Goal: Obtain resource: Obtain resource

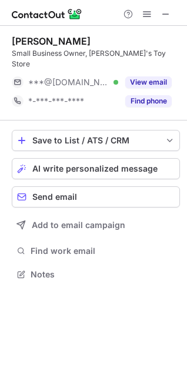
scroll to position [255, 187]
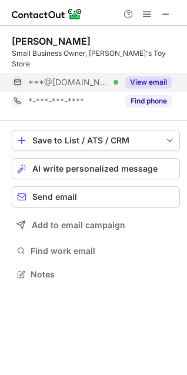
click at [154, 76] on button "View email" at bounding box center [148, 82] width 46 height 12
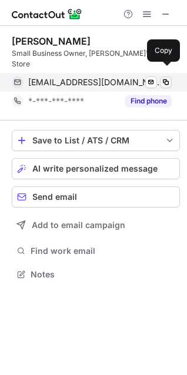
click at [167, 78] on span at bounding box center [165, 82] width 9 height 9
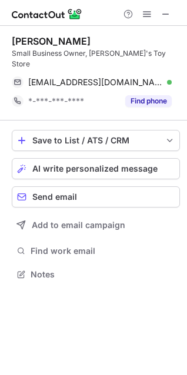
scroll to position [255, 187]
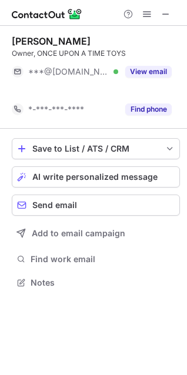
scroll to position [255, 187]
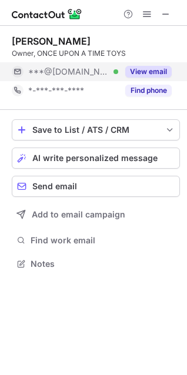
click at [160, 68] on button "View email" at bounding box center [148, 72] width 46 height 12
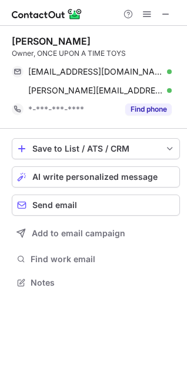
scroll to position [274, 187]
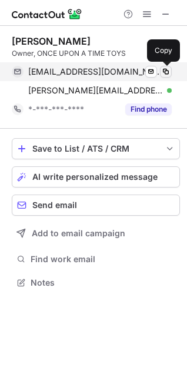
click at [171, 67] on button at bounding box center [166, 72] width 12 height 12
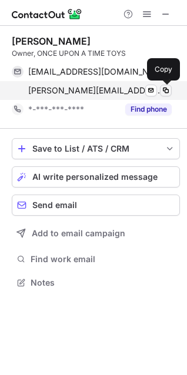
click at [169, 93] on span at bounding box center [165, 90] width 9 height 9
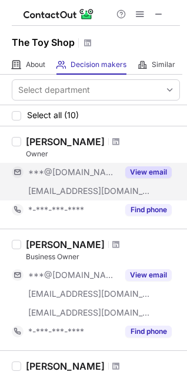
click at [132, 174] on button "View email" at bounding box center [148, 172] width 46 height 12
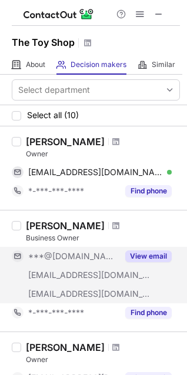
click at [149, 252] on button "View email" at bounding box center [148, 256] width 46 height 12
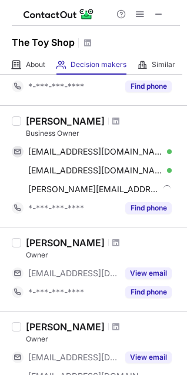
scroll to position [117, 0]
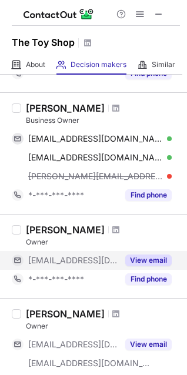
click at [149, 254] on div "View email" at bounding box center [144, 260] width 53 height 19
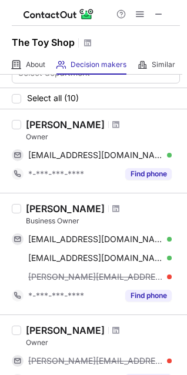
scroll to position [0, 0]
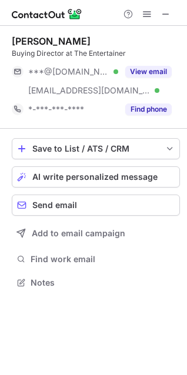
scroll to position [274, 187]
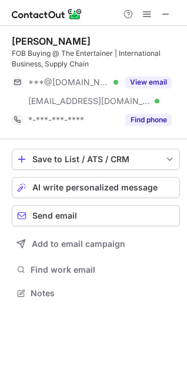
scroll to position [285, 187]
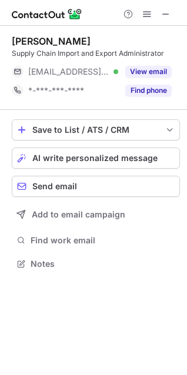
scroll to position [255, 187]
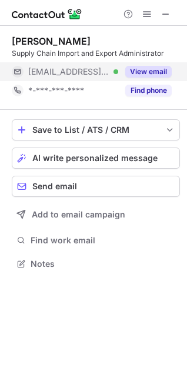
click at [159, 70] on button "View email" at bounding box center [148, 72] width 46 height 12
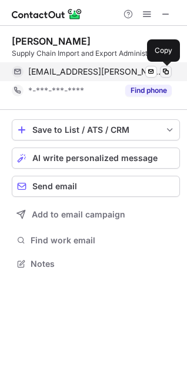
click at [164, 70] on span at bounding box center [165, 71] width 9 height 9
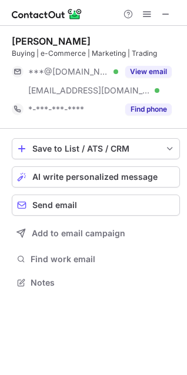
scroll to position [274, 187]
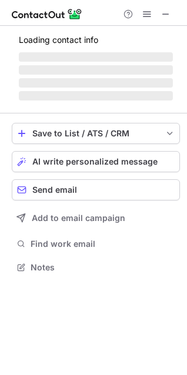
scroll to position [255, 187]
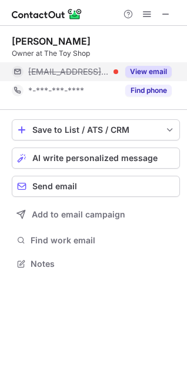
click at [146, 68] on button "View email" at bounding box center [148, 72] width 46 height 12
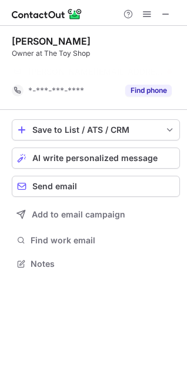
scroll to position [237, 187]
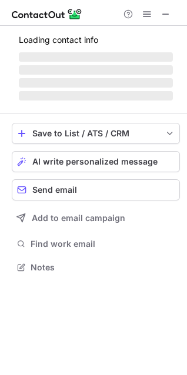
scroll to position [259, 187]
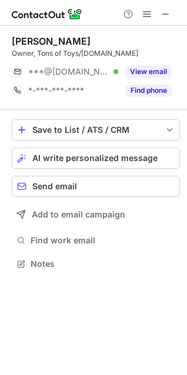
scroll to position [255, 187]
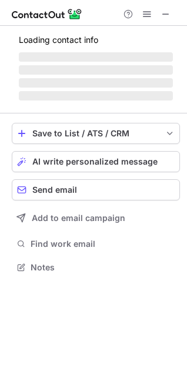
scroll to position [255, 187]
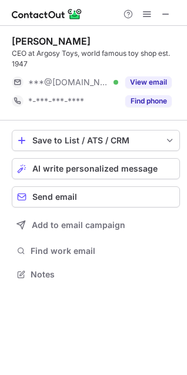
scroll to position [266, 187]
